Goal: Information Seeking & Learning: Learn about a topic

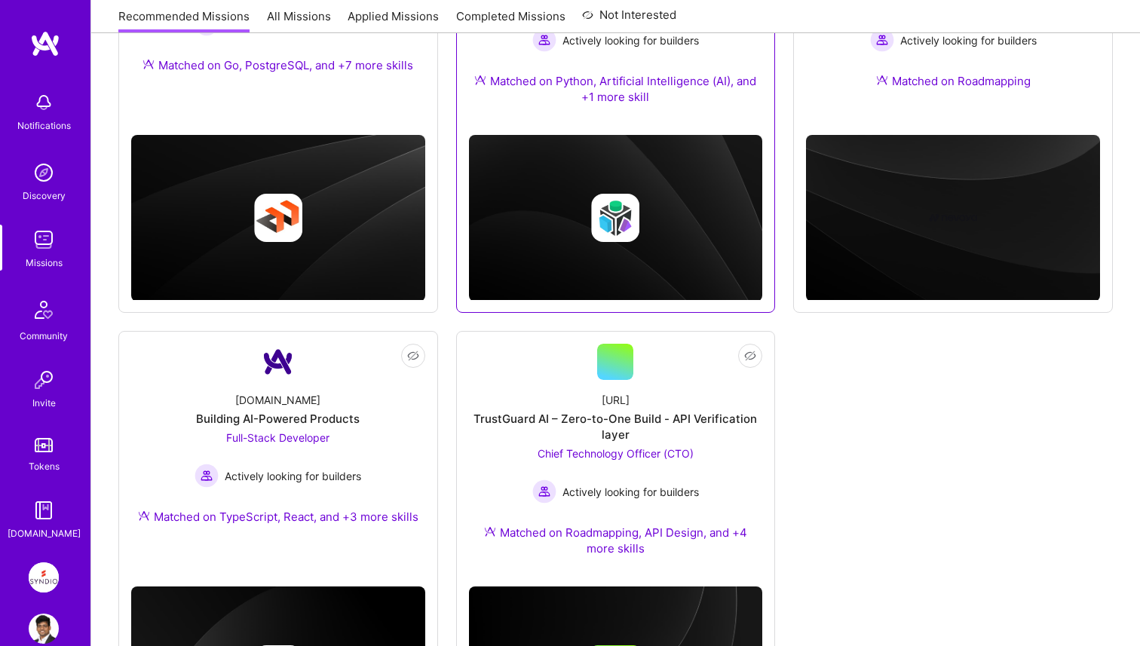
scroll to position [529, 0]
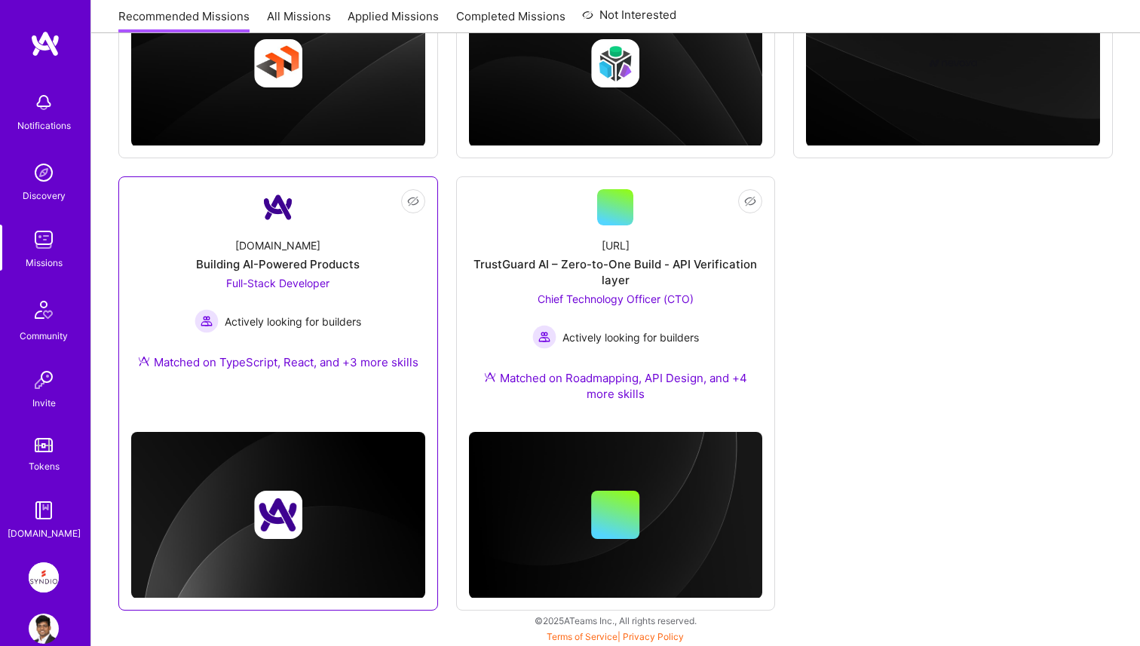
click at [327, 277] on span "Full-Stack Developer" at bounding box center [277, 283] width 103 height 13
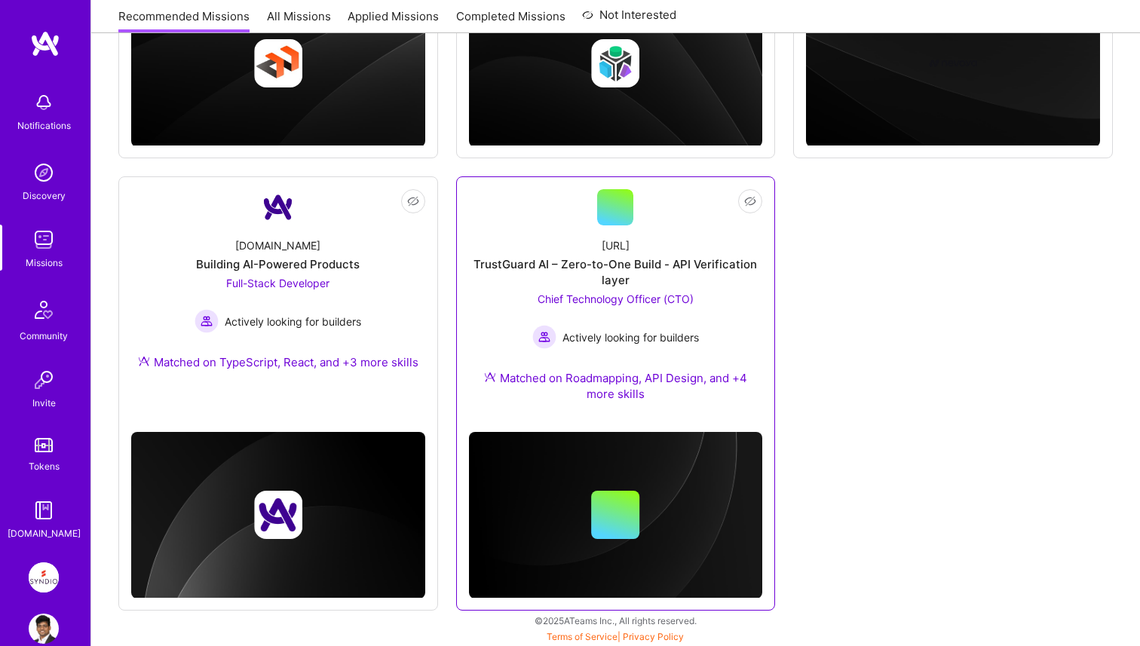
click at [540, 277] on div "TrustGuard AI – Zero-to-One Build - API Verification layer" at bounding box center [616, 272] width 294 height 32
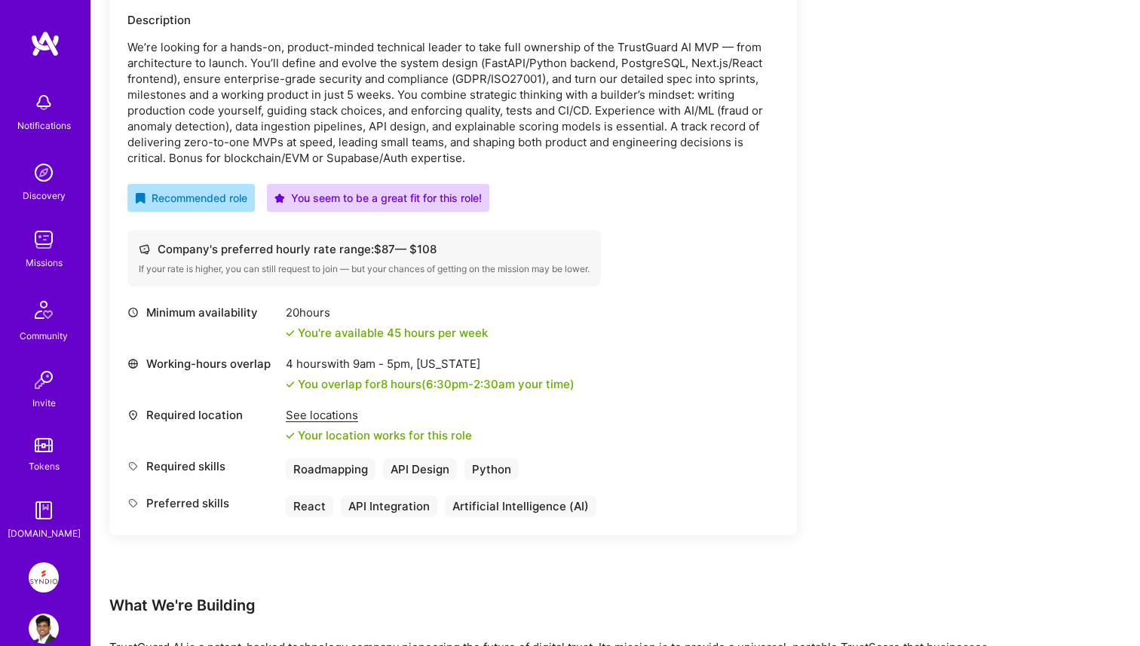
scroll to position [664, 0]
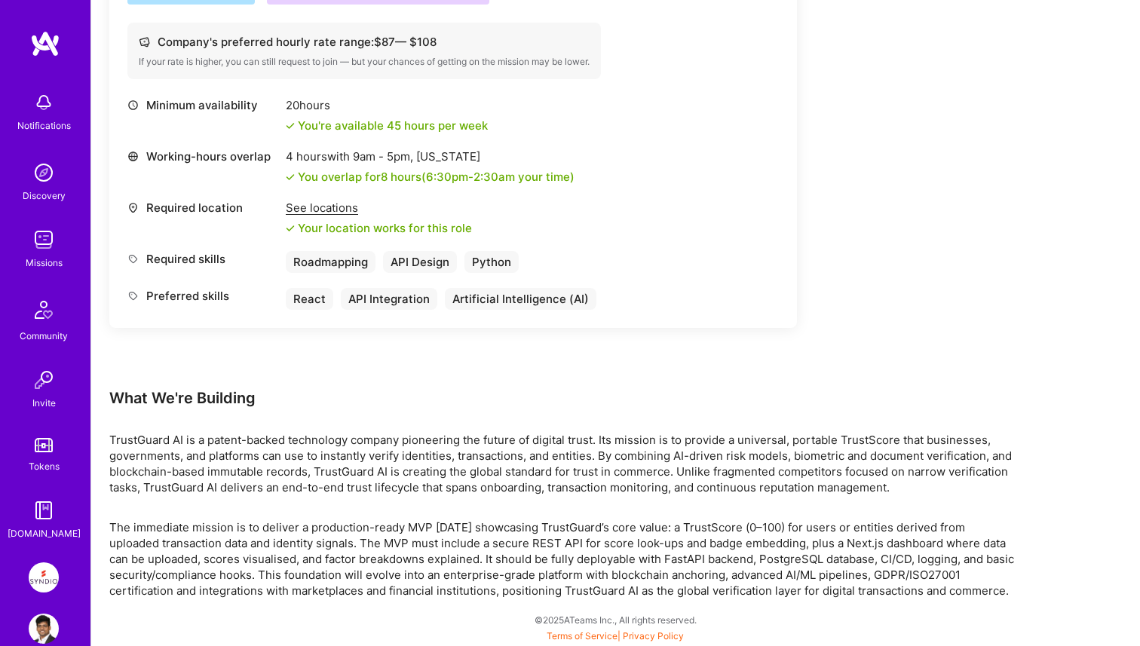
click at [594, 418] on div "Earn tokens for inviting a new A.Teamer to this mission Do you know the perfect…" at bounding box center [561, 77] width 905 height 1043
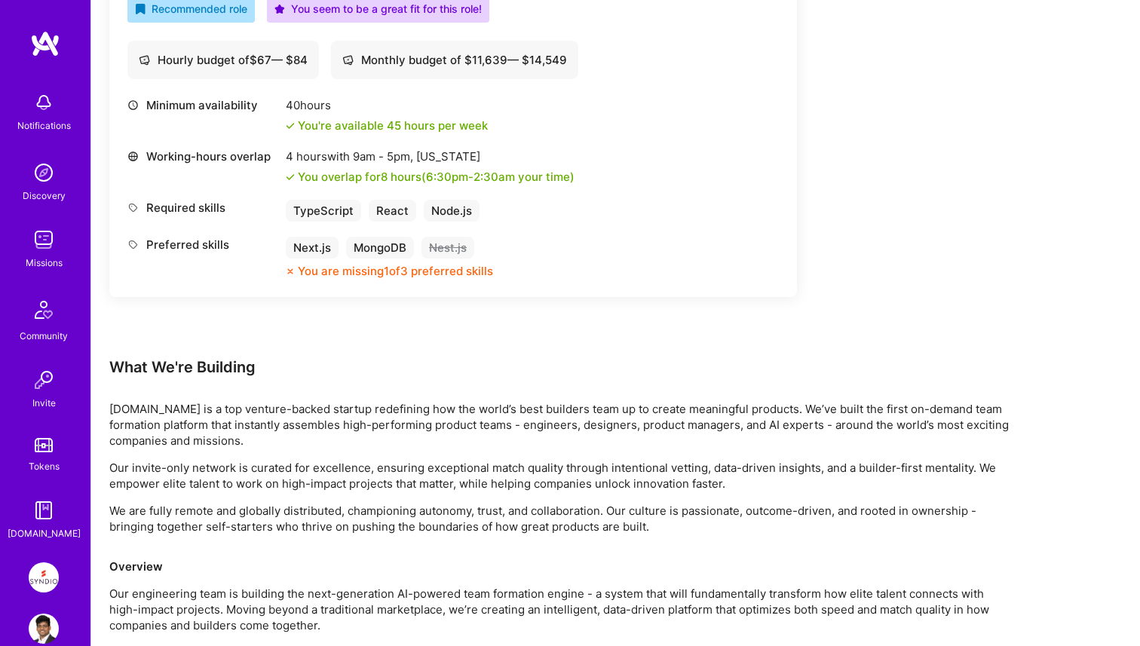
scroll to position [712, 0]
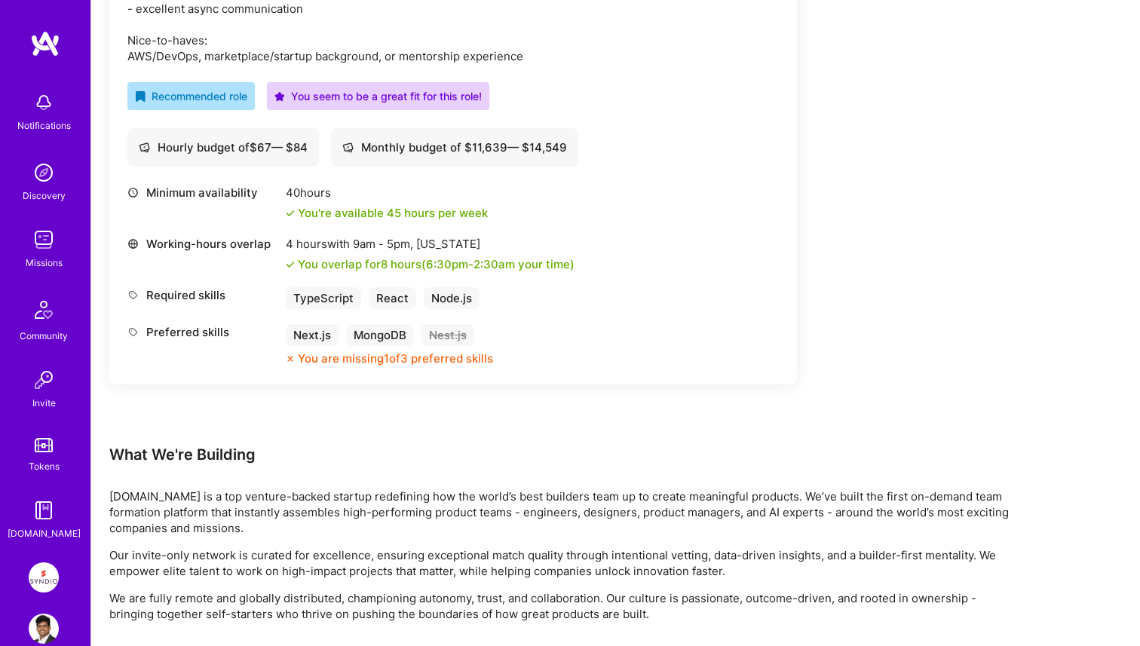
click at [455, 334] on div "Nest.js" at bounding box center [447, 335] width 53 height 22
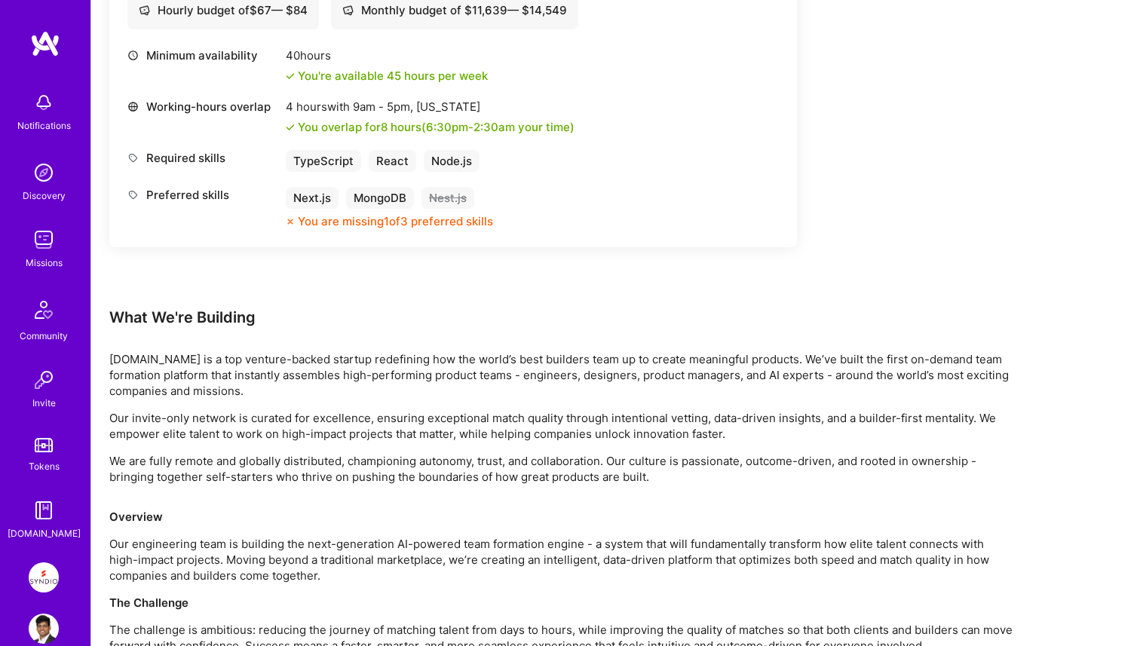
scroll to position [1092, 0]
